Goal: Share content

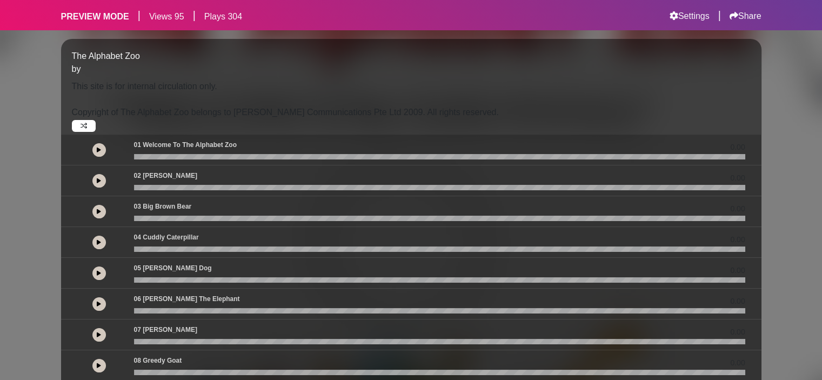
click at [97, 148] on icon at bounding box center [99, 149] width 4 height 5
click at [748, 17] on h6 "Share" at bounding box center [746, 16] width 32 height 11
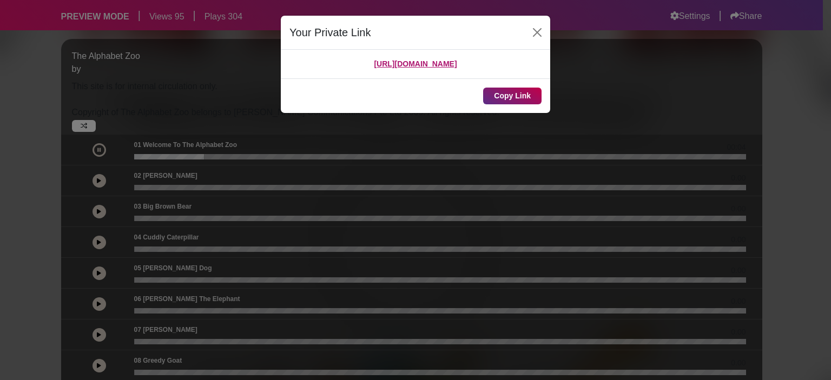
click at [500, 101] on button "Copy Link" at bounding box center [512, 96] width 58 height 17
click at [503, 94] on button "Copy Link" at bounding box center [512, 96] width 58 height 17
click at [537, 33] on button "Close" at bounding box center [536, 32] width 17 height 17
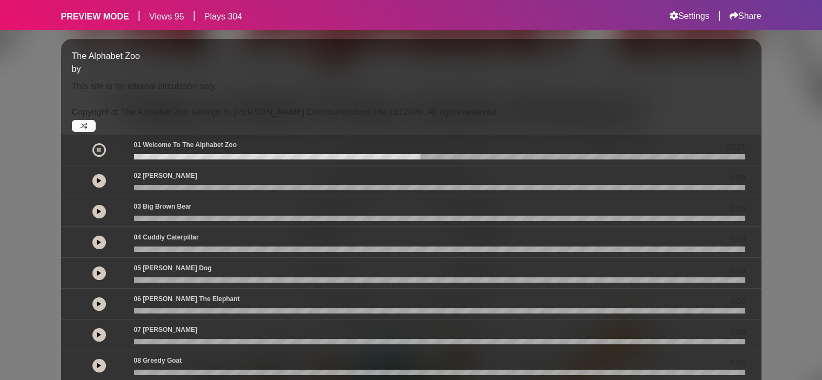
click at [755, 19] on h6 "Share" at bounding box center [746, 16] width 32 height 11
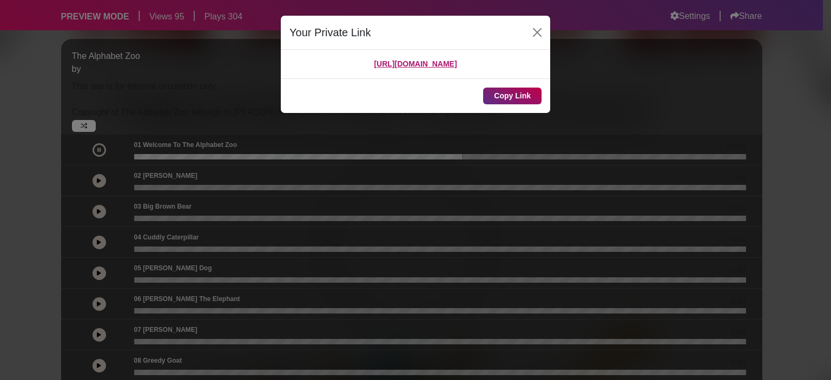
click at [496, 104] on button "Copy Link" at bounding box center [512, 96] width 58 height 17
click at [390, 68] on span "[URL][DOMAIN_NAME]" at bounding box center [415, 63] width 83 height 9
drag, startPoint x: 456, startPoint y: 79, endPoint x: 288, endPoint y: 64, distance: 169.4
click at [288, 64] on div "[URL][DOMAIN_NAME]" at bounding box center [415, 64] width 269 height 29
copy span "[URL][DOMAIN_NAME]"
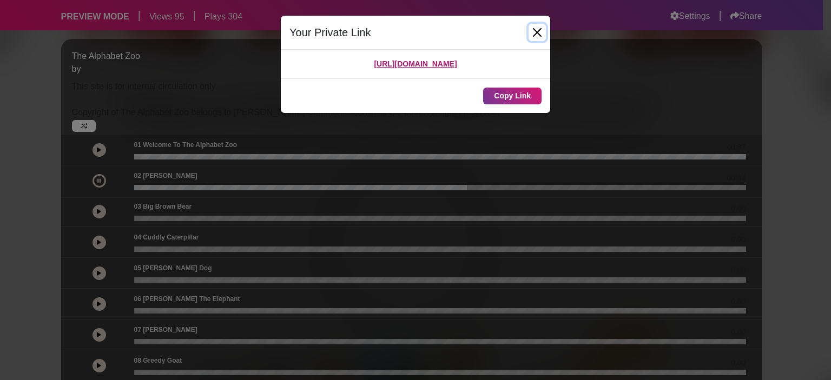
click at [541, 31] on button "Close" at bounding box center [536, 32] width 17 height 17
